Goal: Ask a question

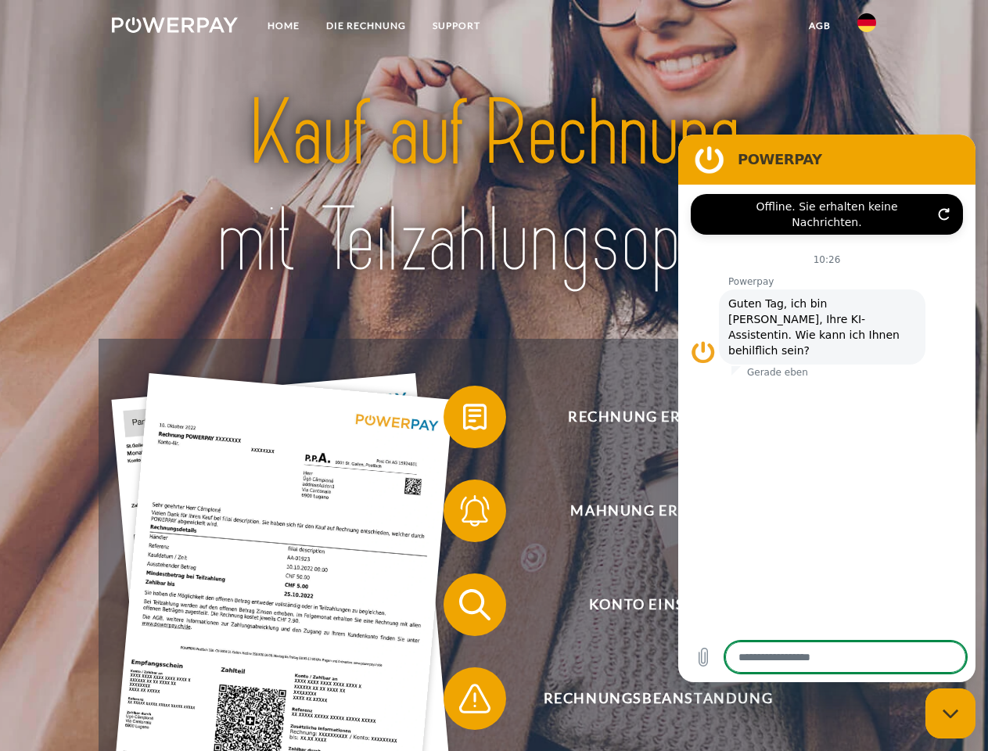
click at [174, 27] on img at bounding box center [175, 25] width 126 height 16
click at [867, 27] on img at bounding box center [866, 22] width 19 height 19
click at [819, 26] on link "agb" at bounding box center [819, 26] width 48 height 28
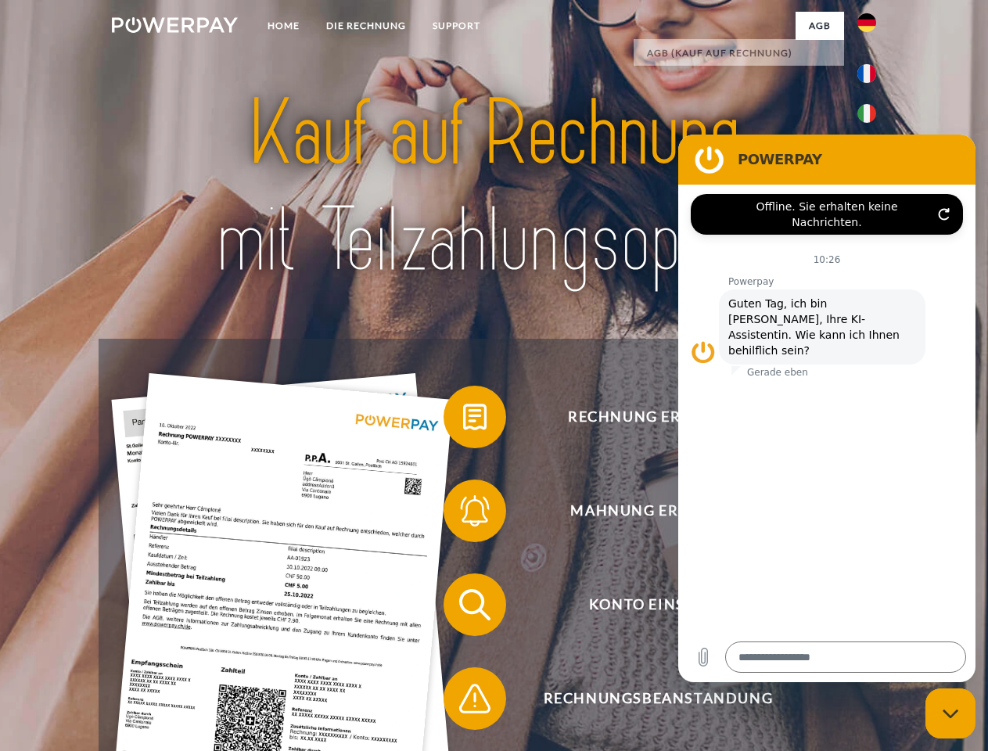
click at [463, 420] on span at bounding box center [451, 417] width 78 height 78
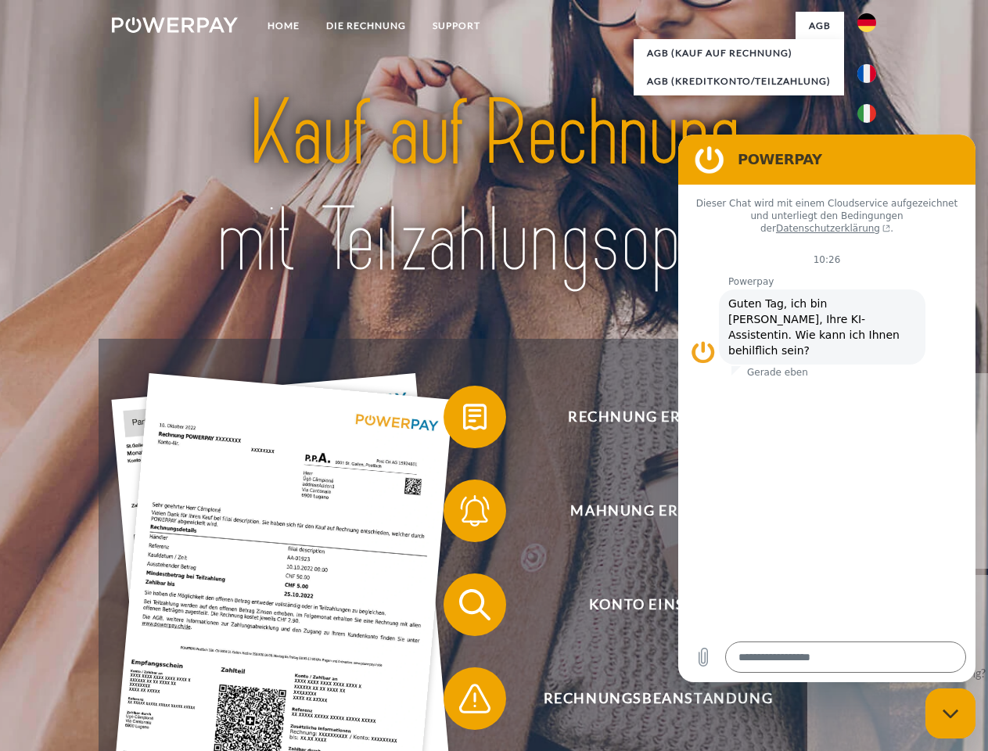
click at [463, 514] on span at bounding box center [451, 511] width 78 height 78
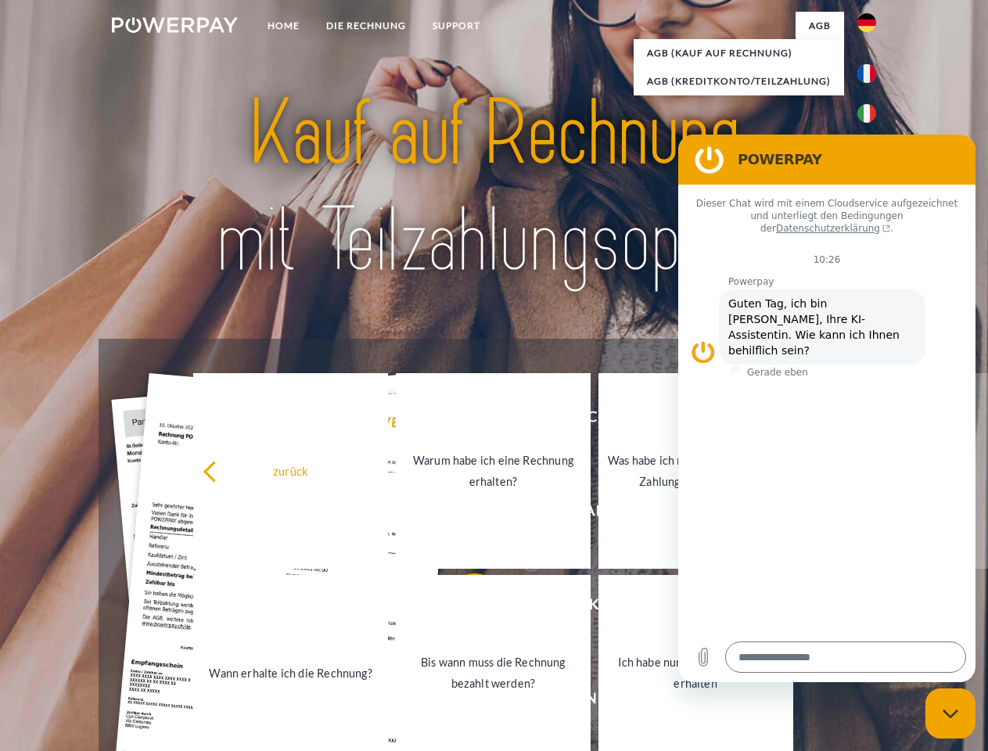
click at [463, 608] on link "Bis wann muss die Rechnung bezahlt werden?" at bounding box center [493, 673] width 195 height 196
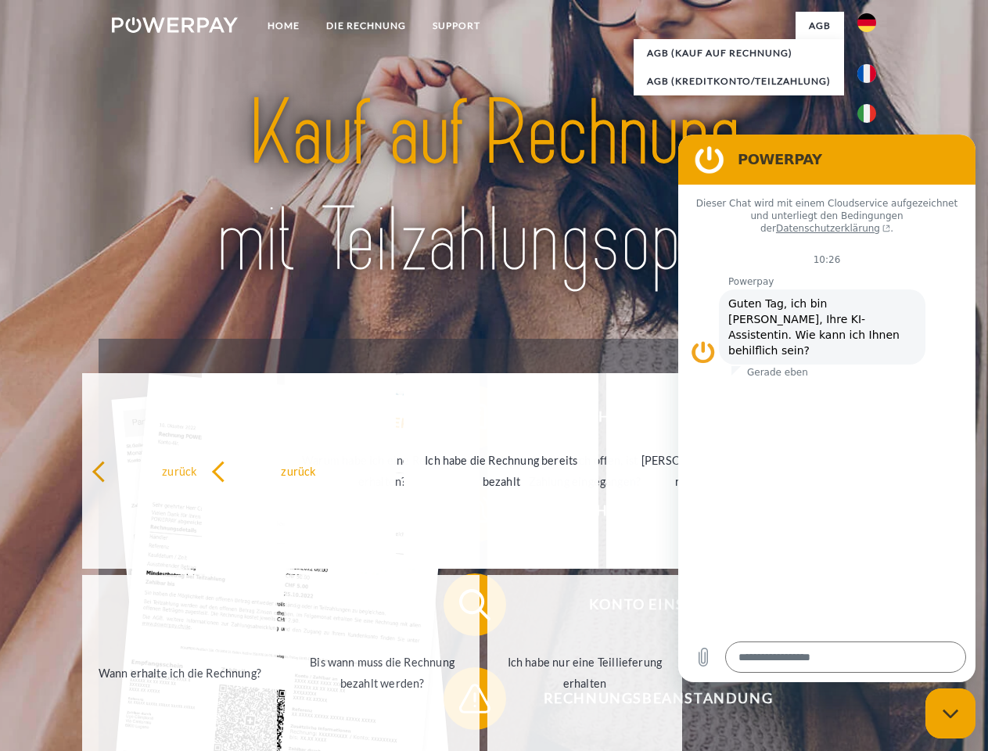
click at [463, 702] on span at bounding box center [451, 698] width 78 height 78
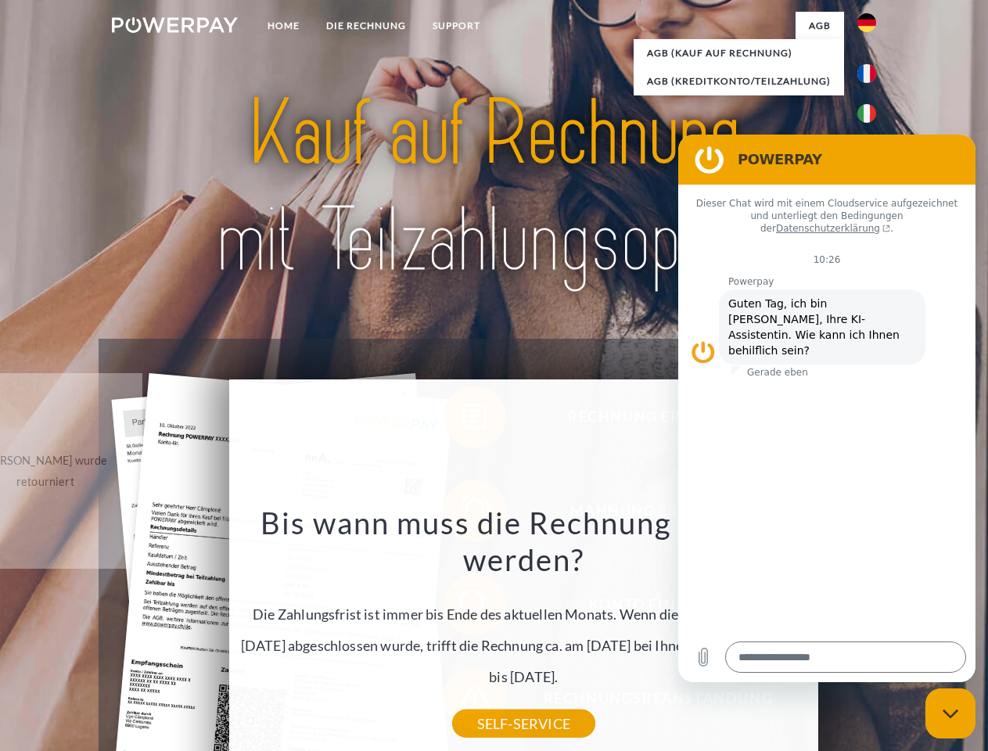
click at [950, 713] on icon "Messaging-Fenster schließen" at bounding box center [951, 714] width 16 height 10
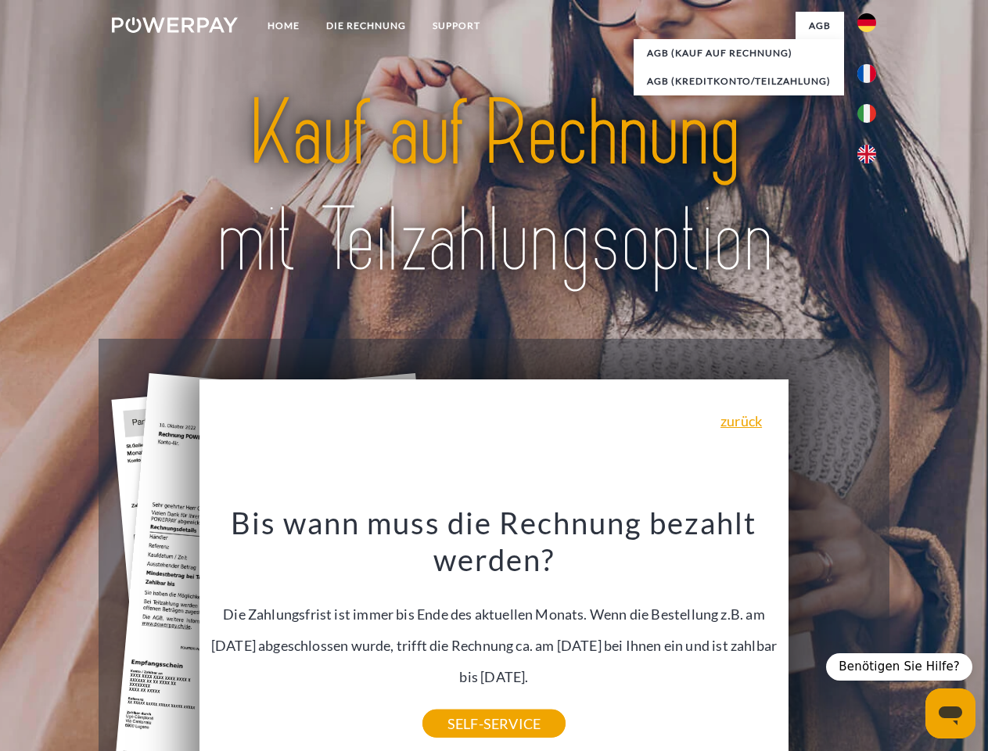
type textarea "*"
